Goal: Task Accomplishment & Management: Use online tool/utility

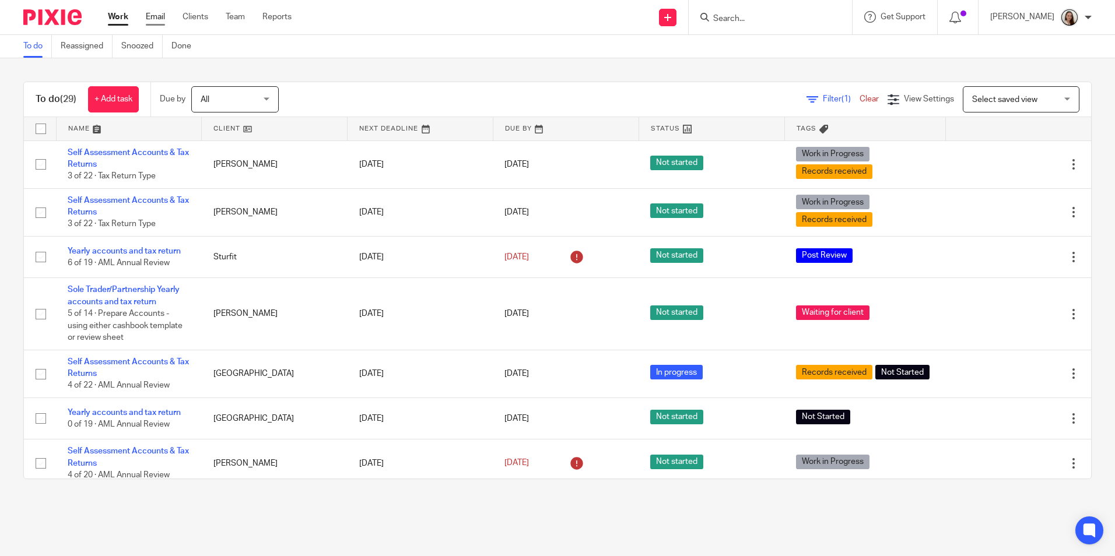
click at [157, 20] on link "Email" at bounding box center [155, 17] width 19 height 12
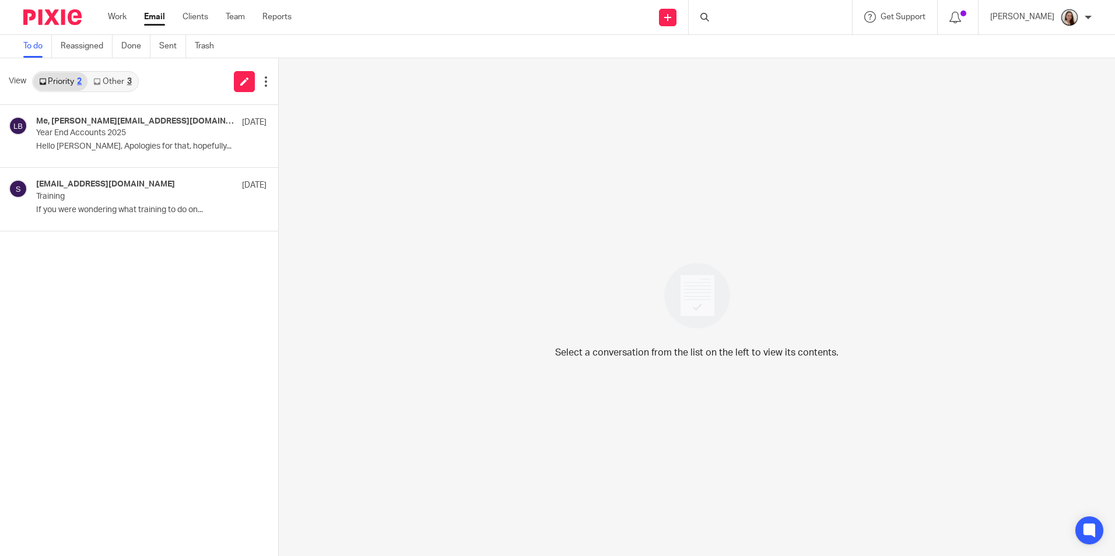
click at [111, 89] on link "Other 3" at bounding box center [112, 81] width 50 height 19
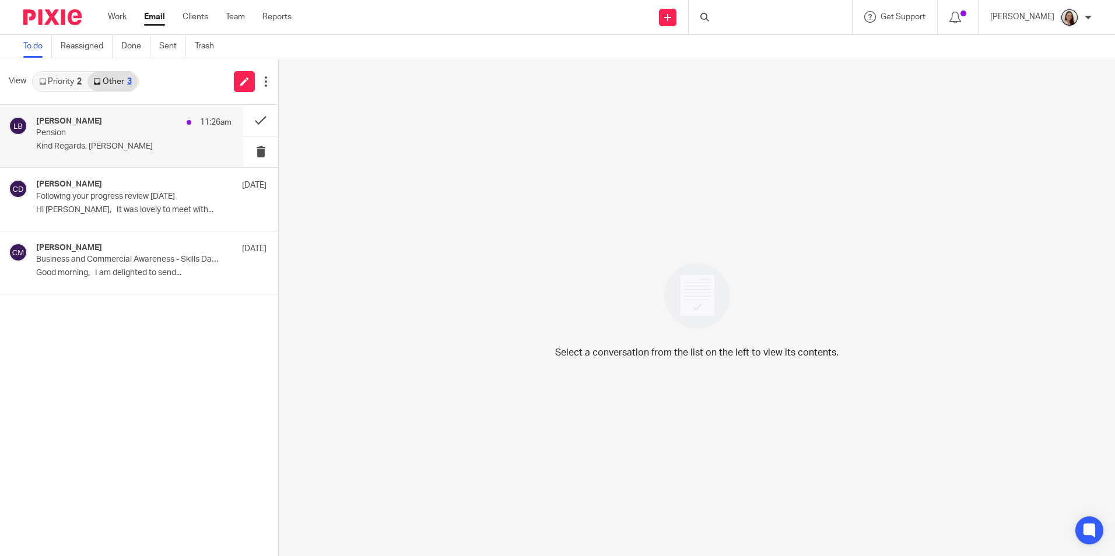
click at [97, 134] on p "Pension" at bounding box center [114, 133] width 156 height 10
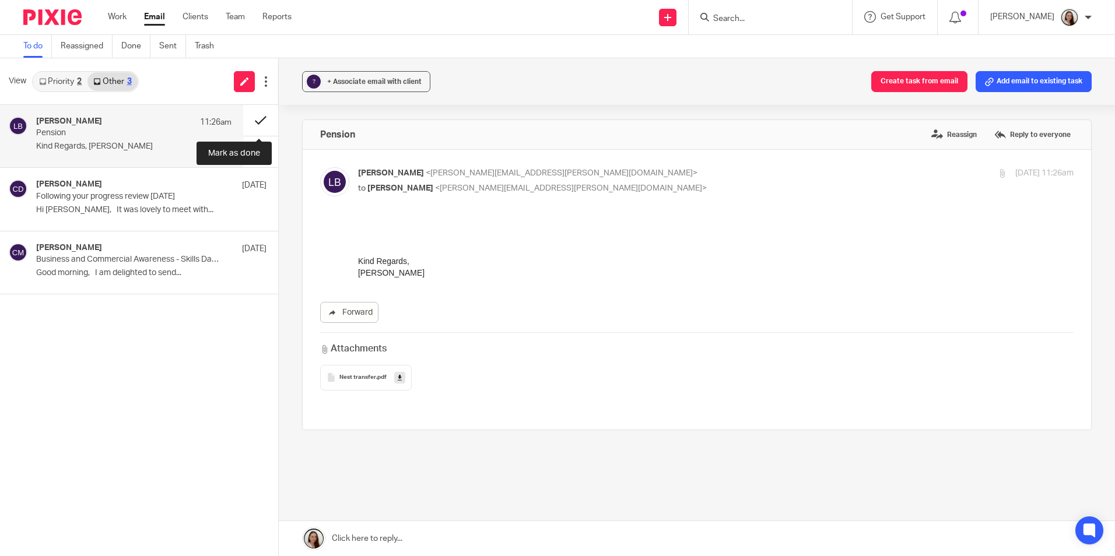
click at [264, 118] on button at bounding box center [260, 120] width 35 height 31
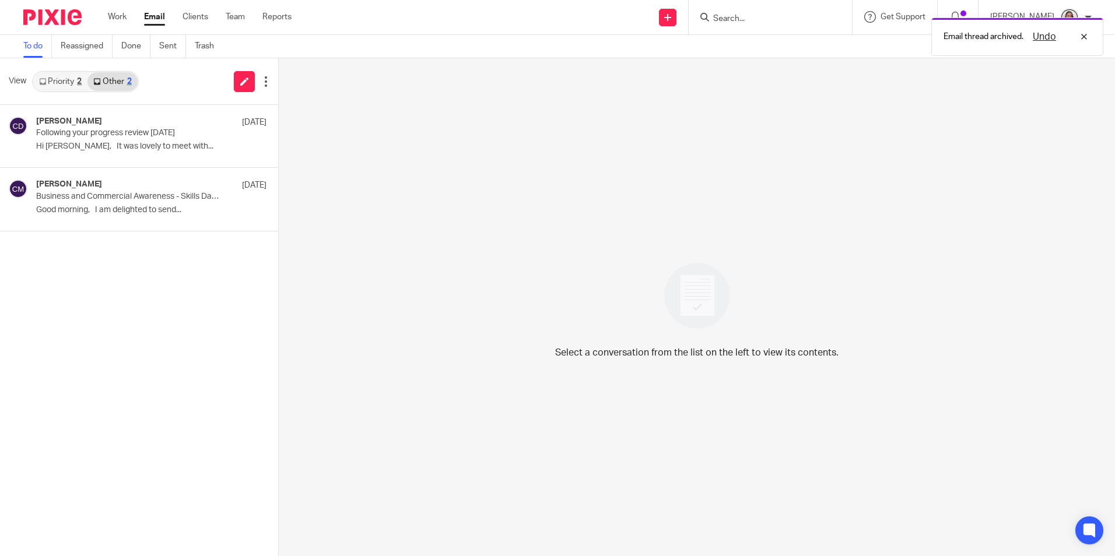
click at [76, 80] on link "Priority 2" at bounding box center [60, 81] width 54 height 19
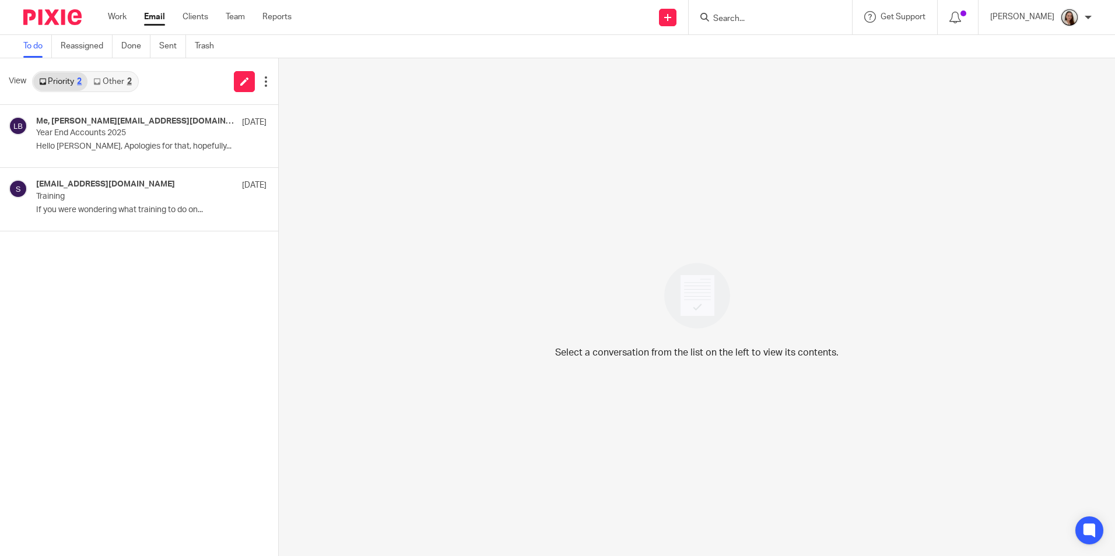
click at [763, 30] on div at bounding box center [770, 17] width 163 height 34
click at [762, 22] on input "Search" at bounding box center [764, 19] width 105 height 10
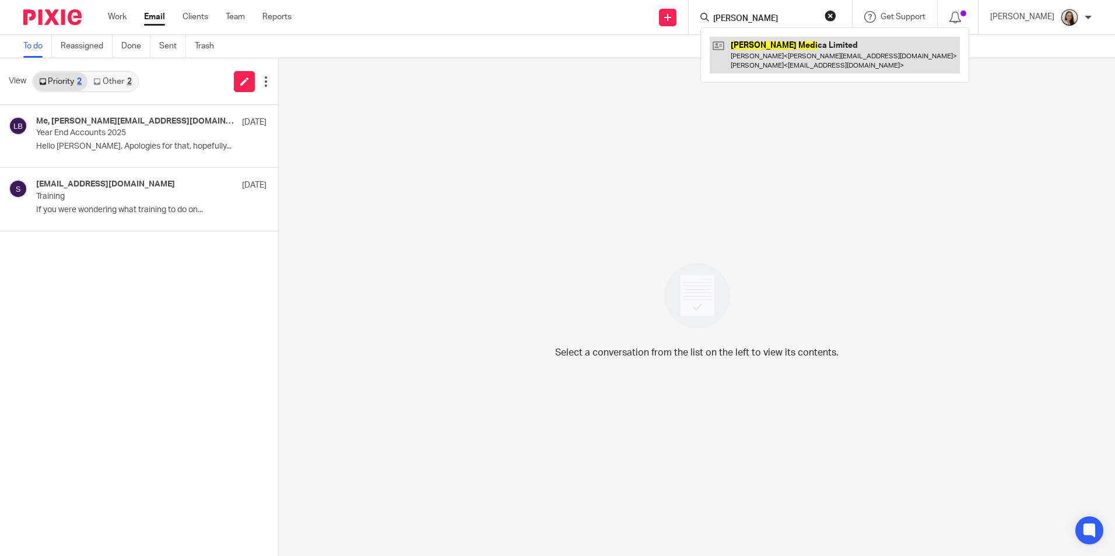
type input "rosa medi"
click at [835, 54] on link at bounding box center [835, 55] width 250 height 36
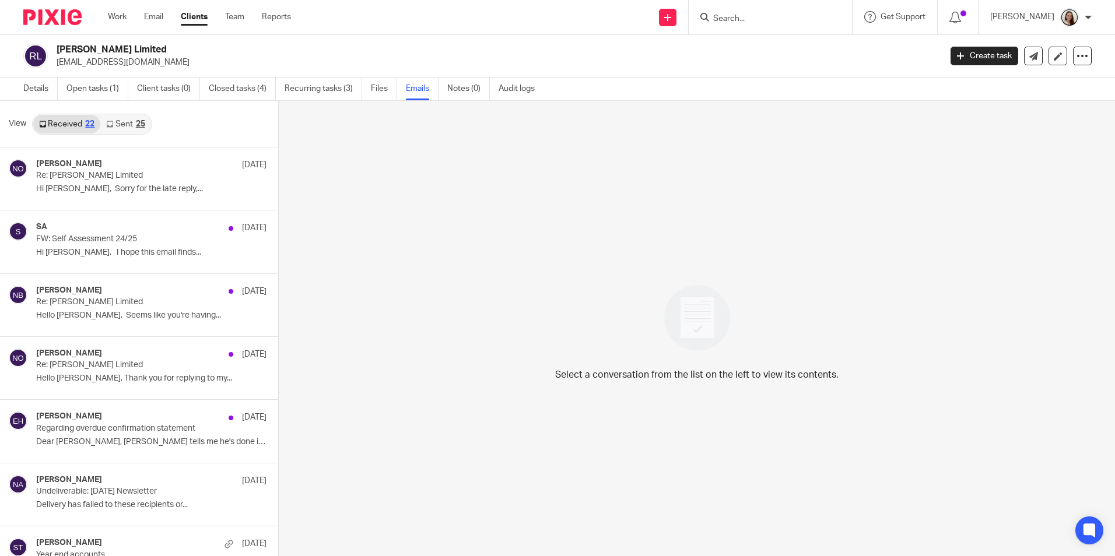
click at [125, 120] on link "Sent 25" at bounding box center [125, 124] width 50 height 19
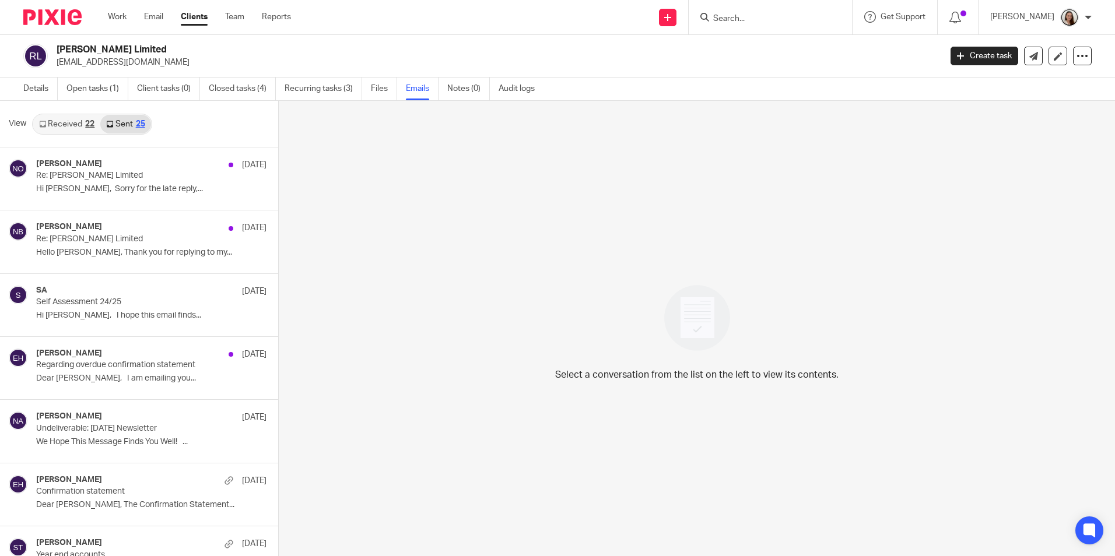
scroll to position [2, 0]
click at [65, 15] on img at bounding box center [52, 17] width 58 height 16
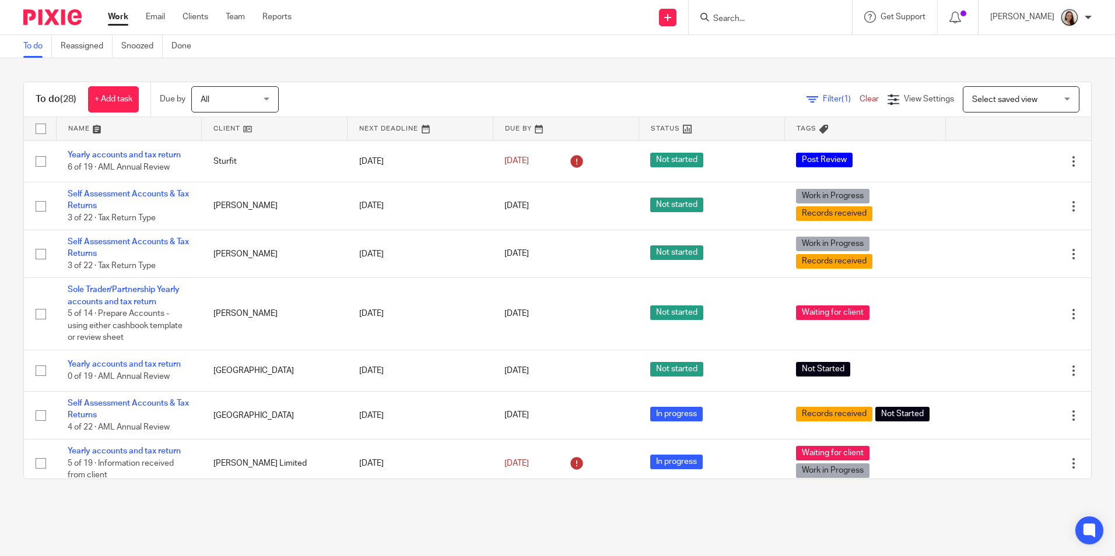
click at [772, 18] on input "Search" at bounding box center [764, 19] width 105 height 10
type input "G"
type input "d"
type input "P"
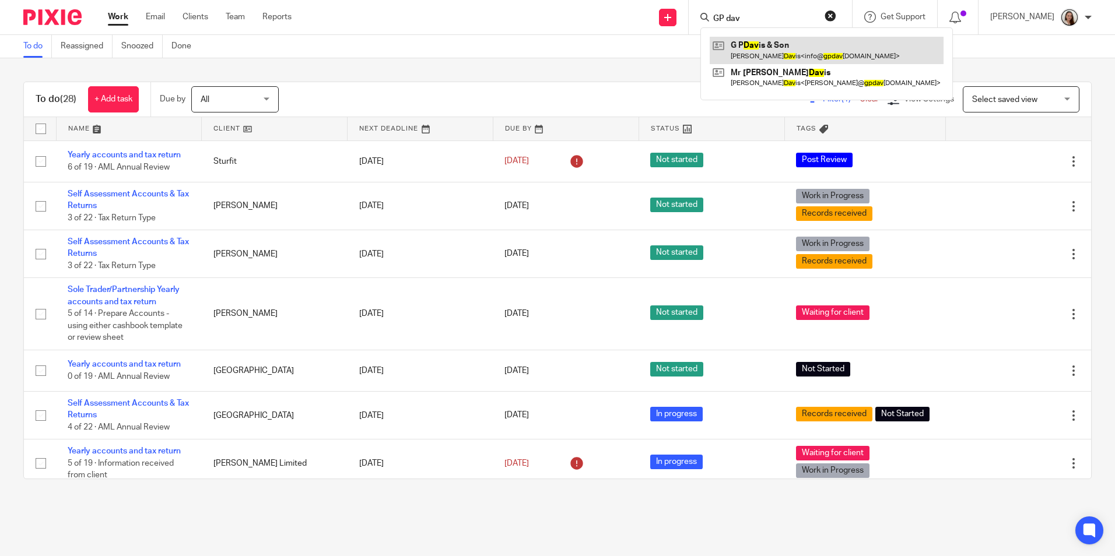
type input "GP dav"
click at [780, 55] on link at bounding box center [827, 50] width 234 height 27
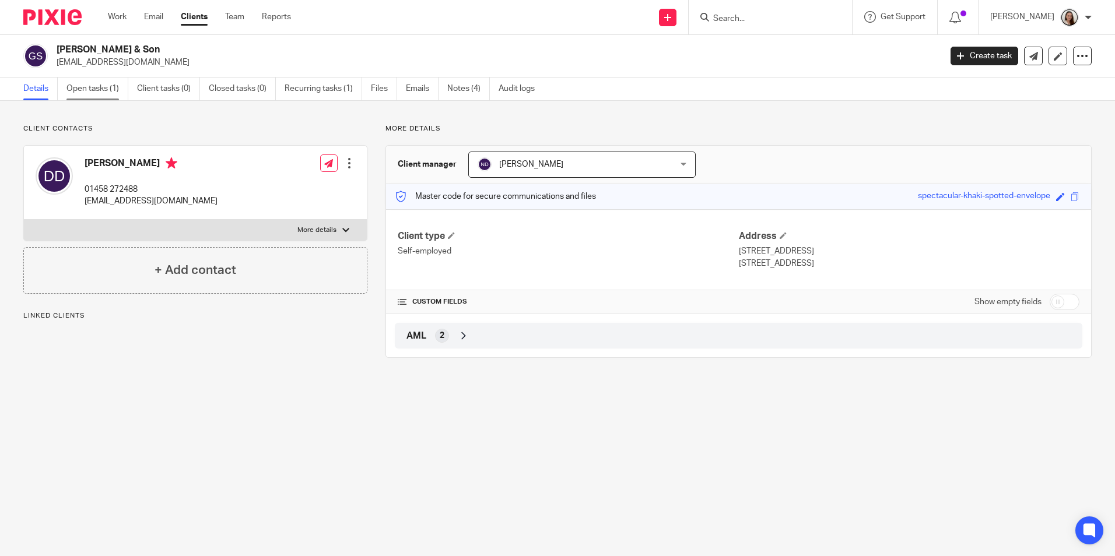
click at [83, 94] on link "Open tasks (1)" at bounding box center [97, 89] width 62 height 23
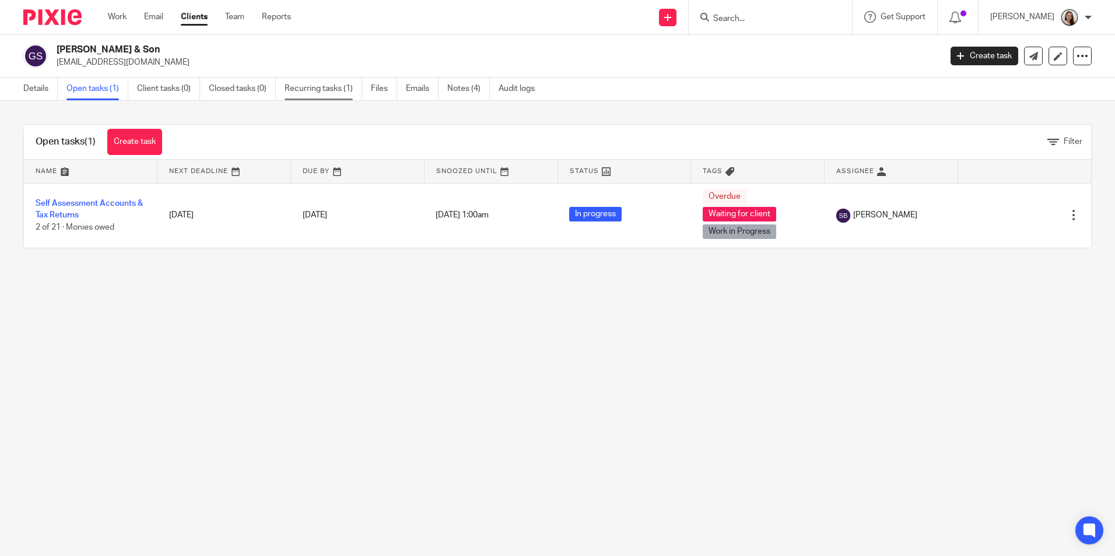
drag, startPoint x: 314, startPoint y: 92, endPoint x: 321, endPoint y: 80, distance: 13.3
click at [314, 92] on link "Recurring tasks (1)" at bounding box center [324, 89] width 78 height 23
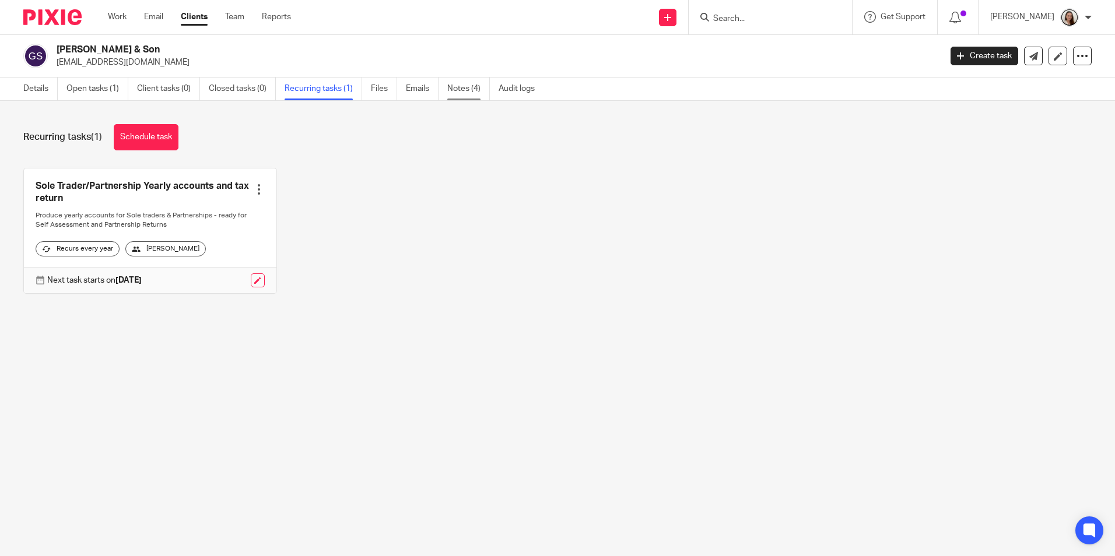
click at [460, 90] on link "Notes (4)" at bounding box center [468, 89] width 43 height 23
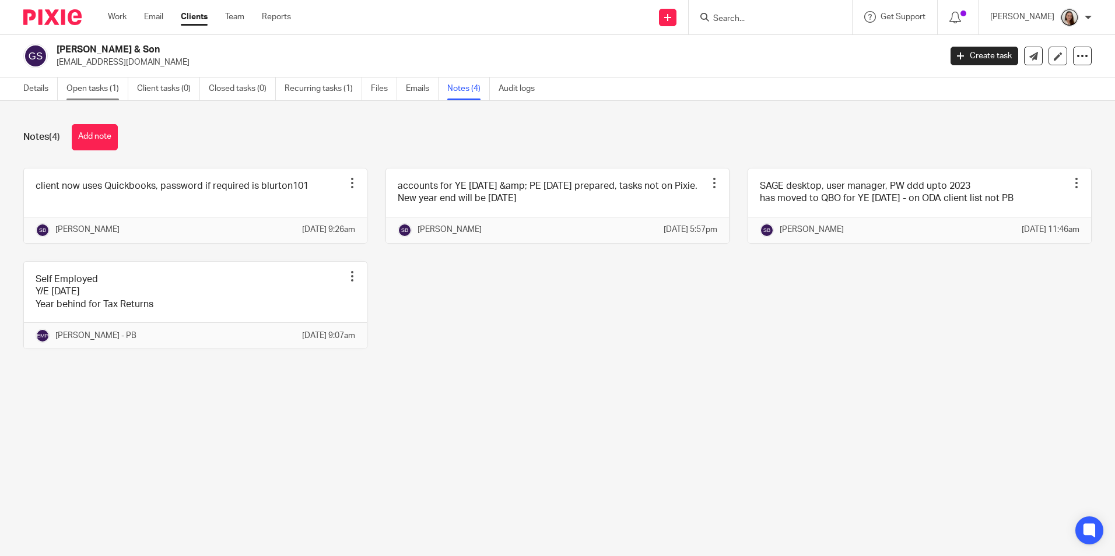
click at [115, 91] on link "Open tasks (1)" at bounding box center [97, 89] width 62 height 23
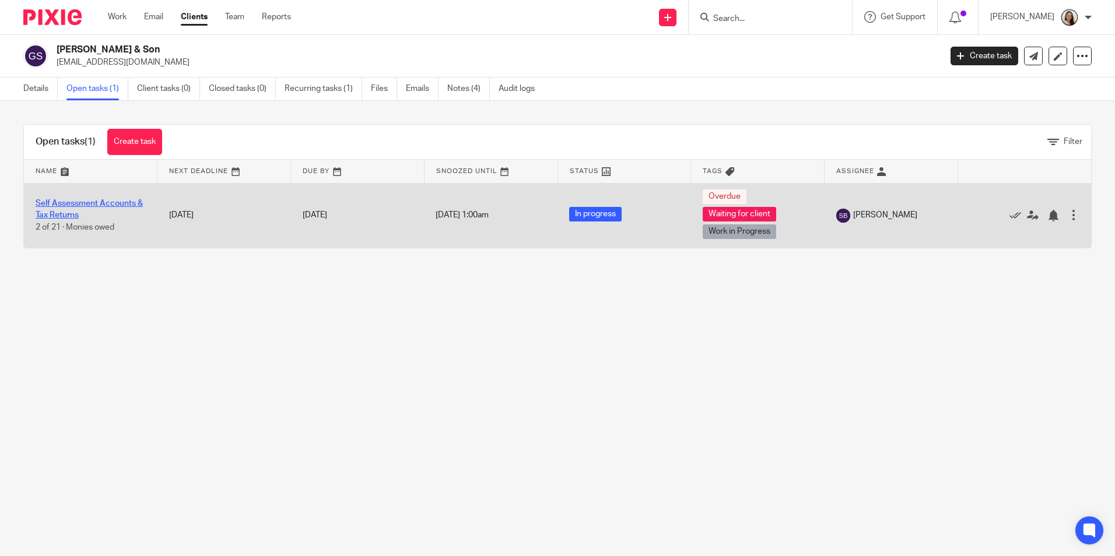
click at [109, 203] on link "Self Assessment Accounts & Tax Returns" at bounding box center [89, 209] width 107 height 20
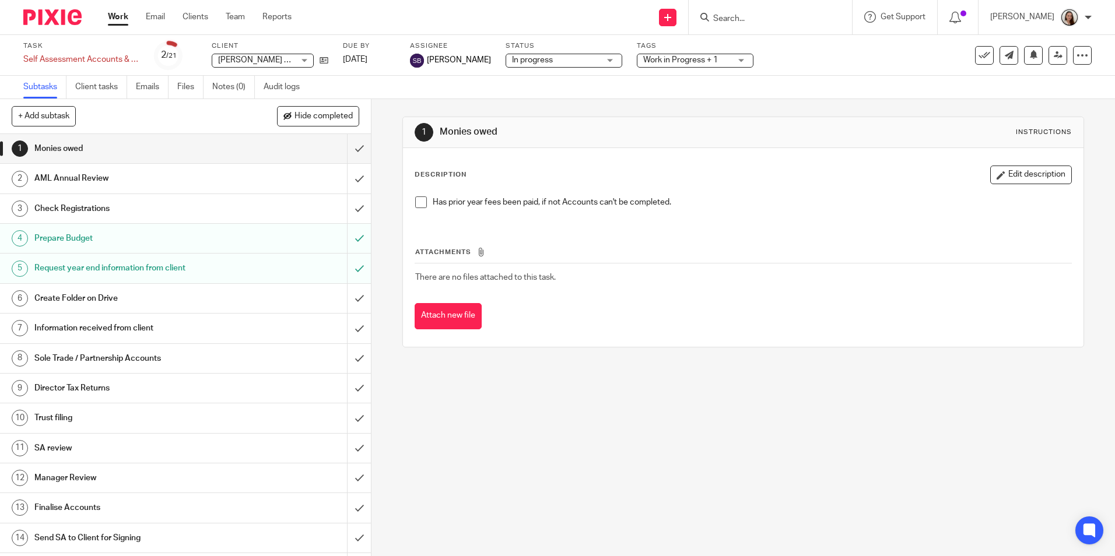
click at [123, 19] on link "Work" at bounding box center [118, 17] width 20 height 12
